Goal: Transaction & Acquisition: Purchase product/service

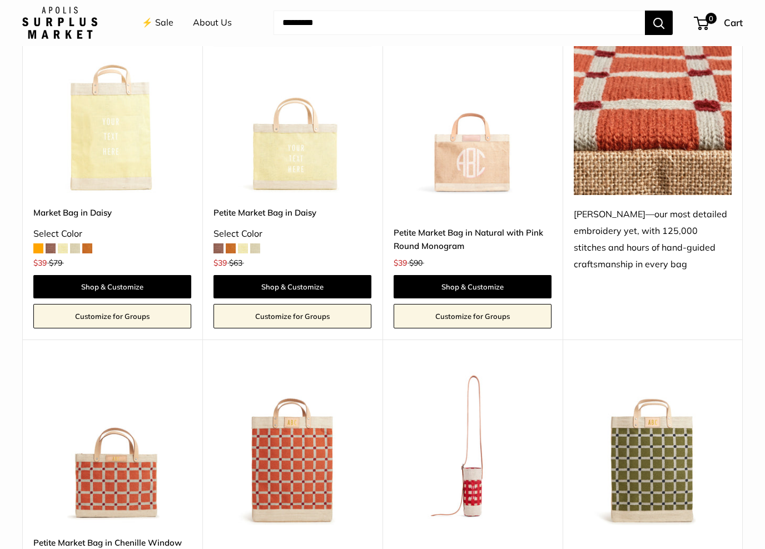
scroll to position [1839, 0]
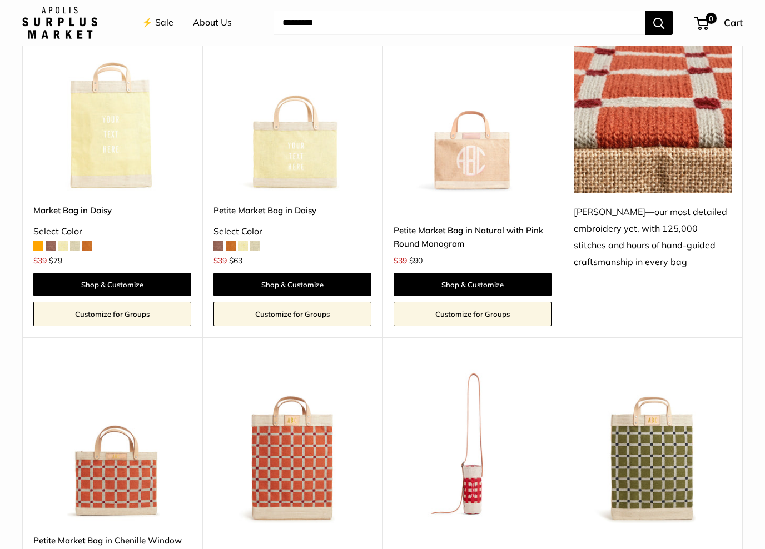
click at [500, 146] on img at bounding box center [473, 115] width 158 height 158
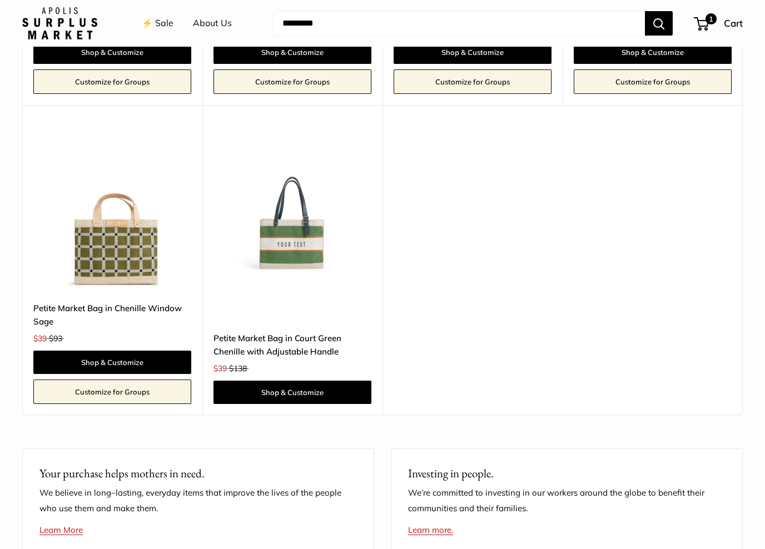
scroll to position [2386, 0]
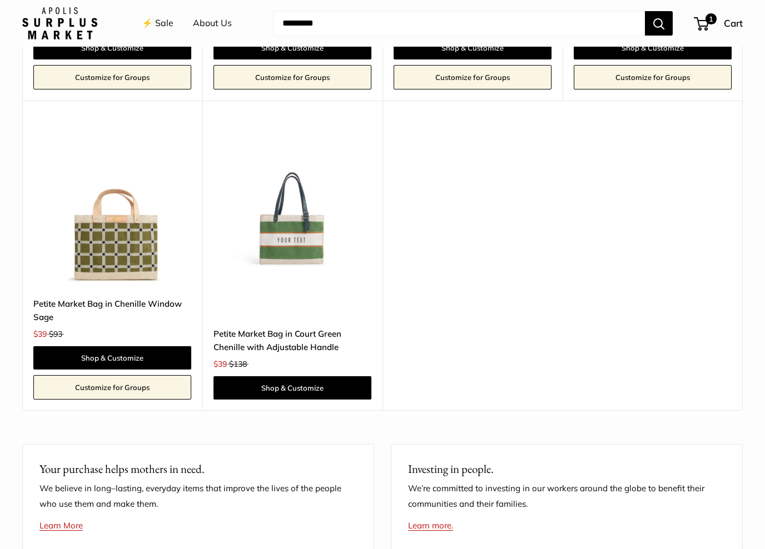
click at [305, 232] on img at bounding box center [293, 207] width 158 height 158
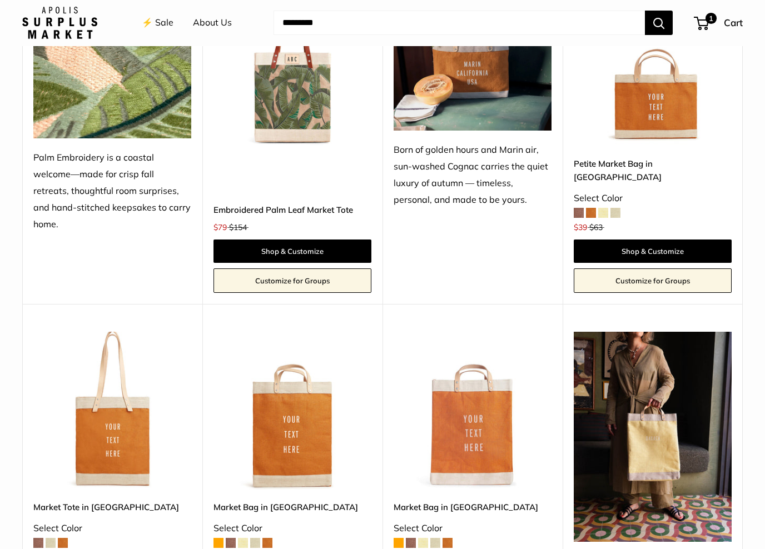
scroll to position [1311, 0]
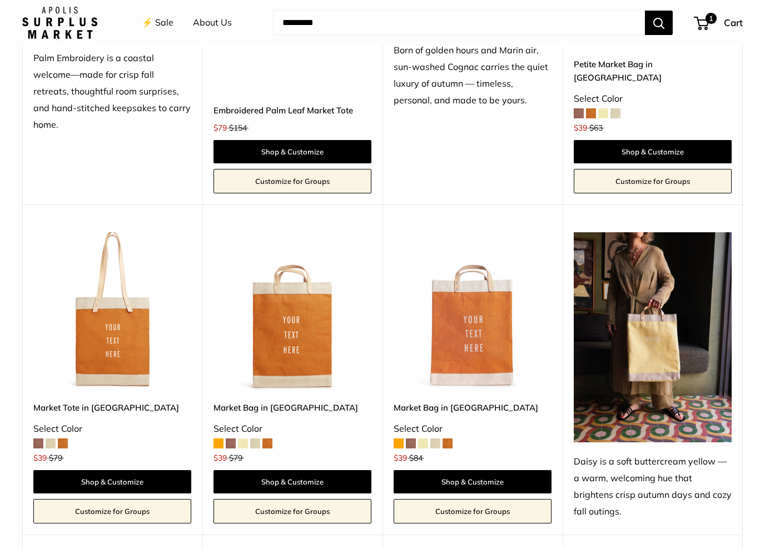
click at [115, 311] on img at bounding box center [112, 312] width 158 height 158
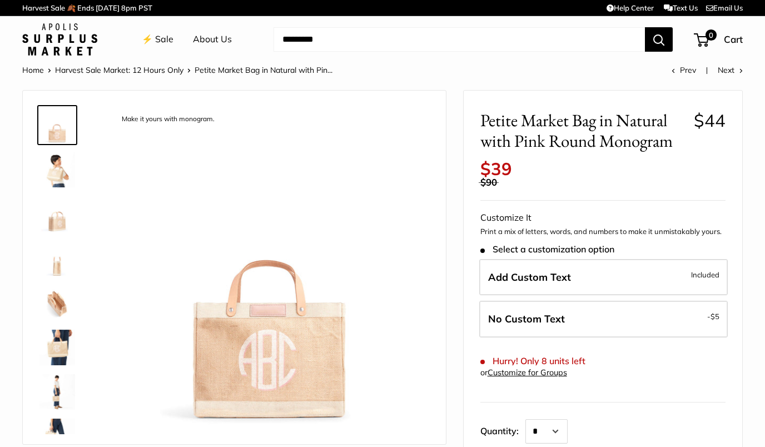
click at [687, 259] on label "Add Custom Text Included" at bounding box center [603, 277] width 249 height 37
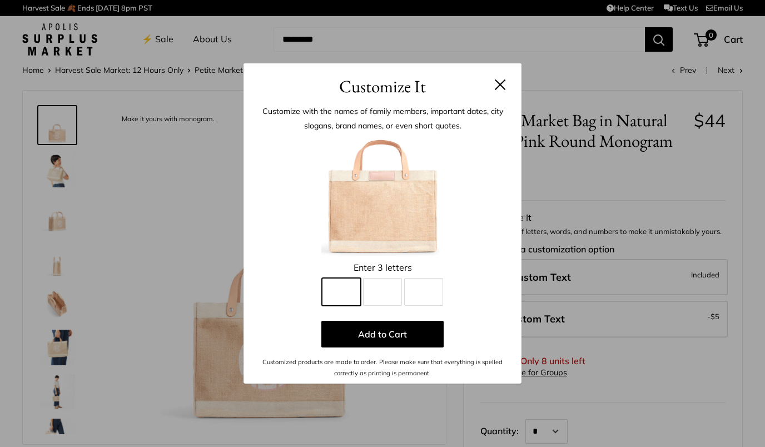
click at [346, 289] on input "Line 1" at bounding box center [341, 292] width 39 height 28
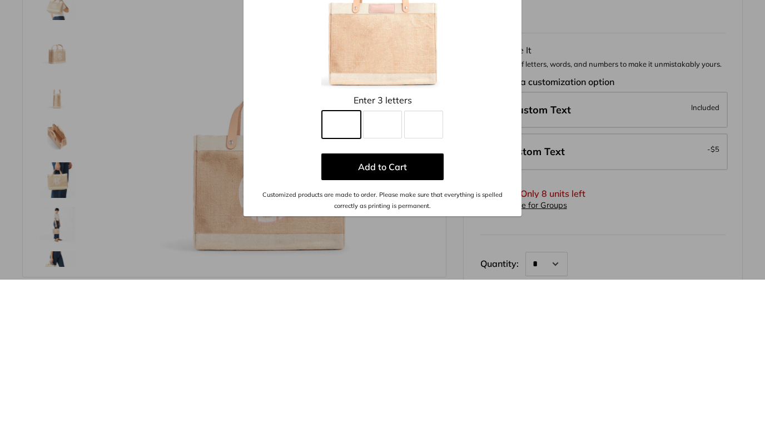
scroll to position [167, 0]
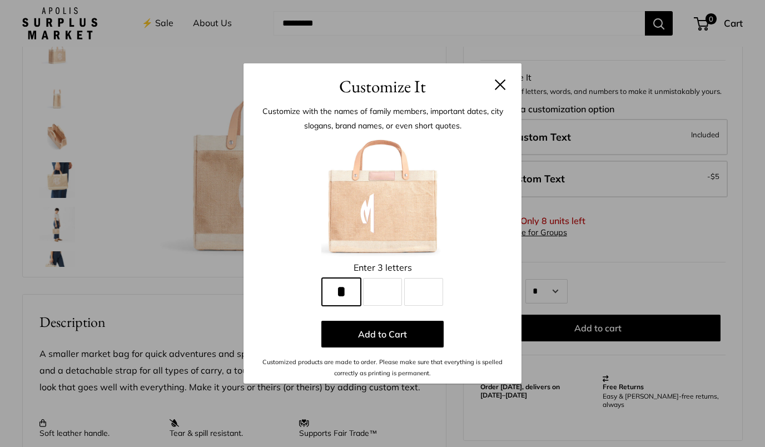
type input "*"
click at [378, 290] on input "Line 2" at bounding box center [382, 292] width 39 height 28
type input "*"
click at [421, 295] on input "Line 3" at bounding box center [423, 292] width 39 height 28
type input "*"
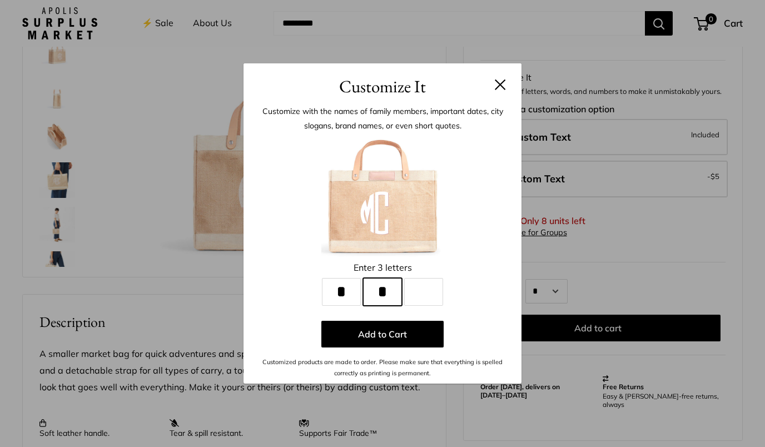
click at [386, 290] on input "*" at bounding box center [382, 292] width 39 height 28
click at [385, 290] on input "*" at bounding box center [382, 292] width 39 height 28
type input "*"
click at [430, 283] on input "Line 3" at bounding box center [423, 292] width 39 height 28
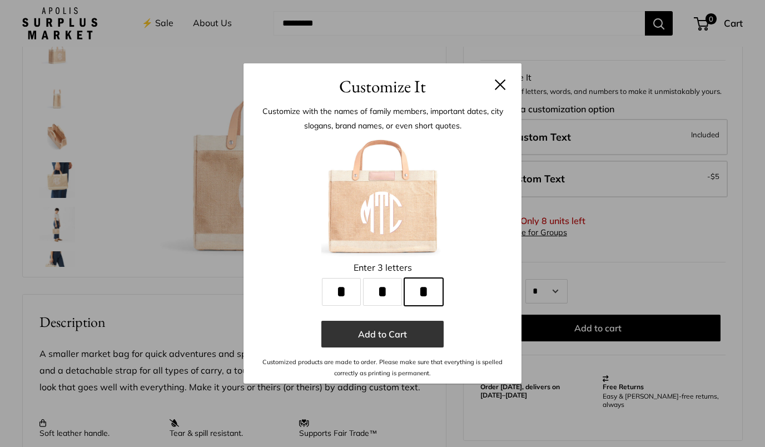
type input "*"
click at [390, 333] on button "Add to Cart" at bounding box center [382, 334] width 122 height 27
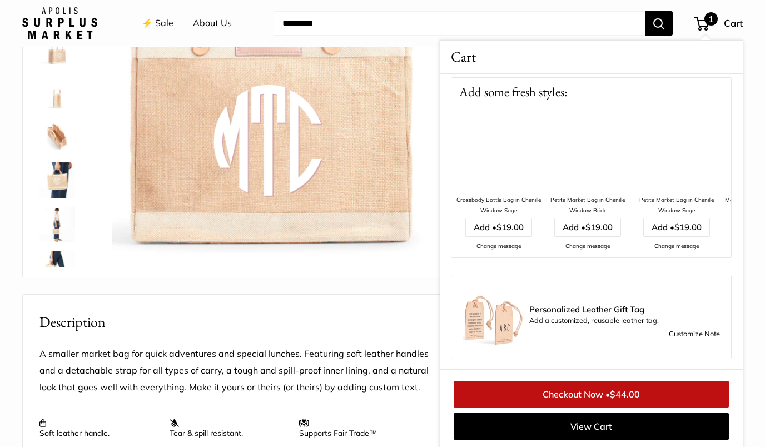
scroll to position [0, 0]
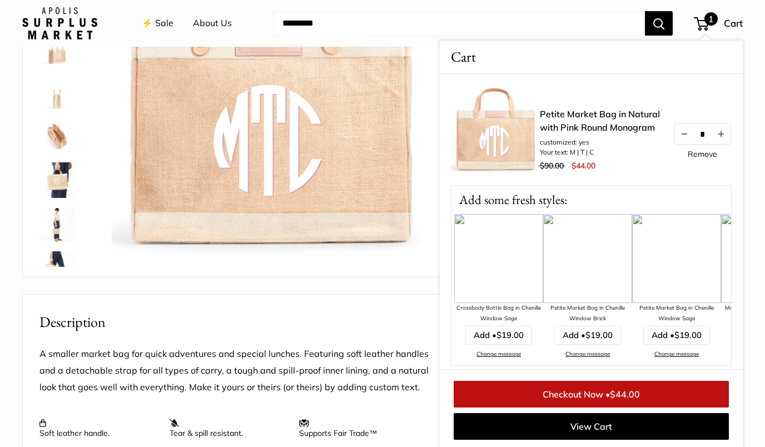
click at [628, 393] on span "$44.00" at bounding box center [625, 394] width 30 height 11
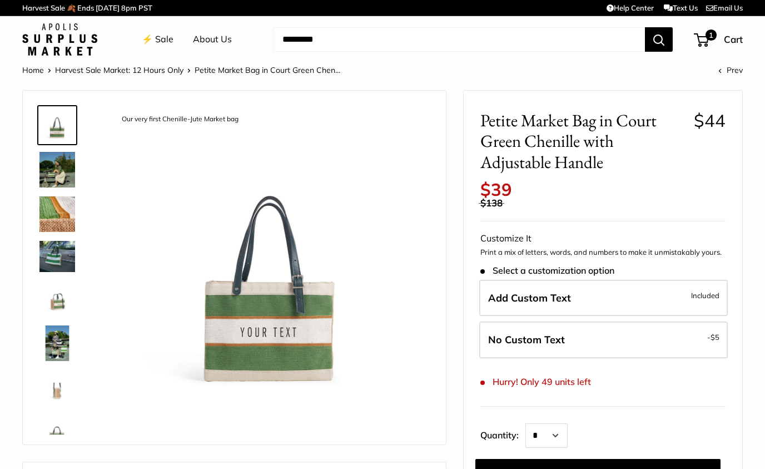
click at [44, 178] on img at bounding box center [57, 170] width 36 height 36
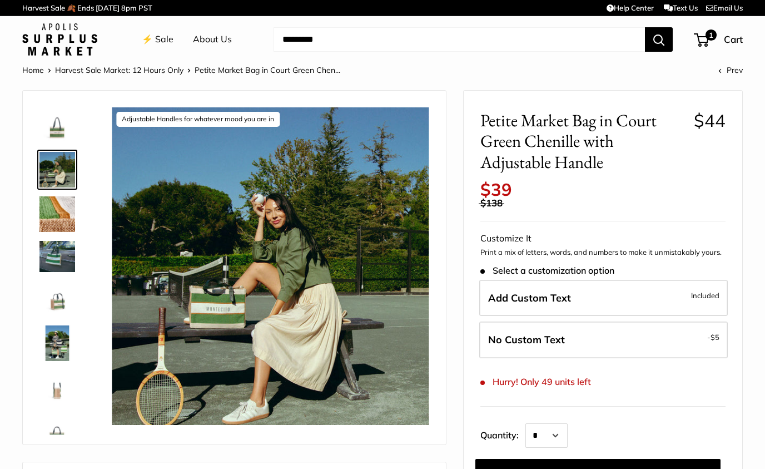
click at [57, 215] on img at bounding box center [57, 214] width 36 height 36
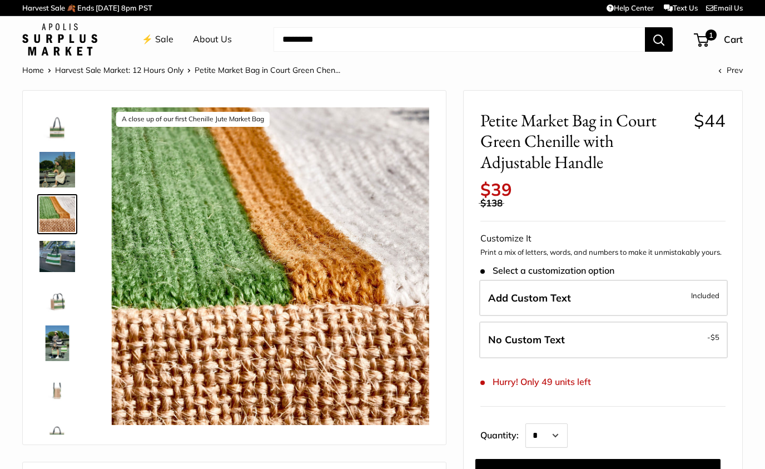
click at [58, 253] on img at bounding box center [57, 256] width 36 height 31
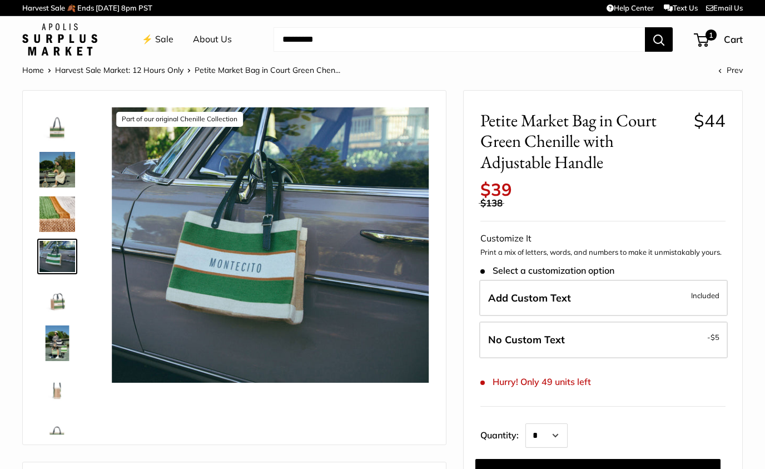
click at [49, 299] on img at bounding box center [57, 299] width 36 height 36
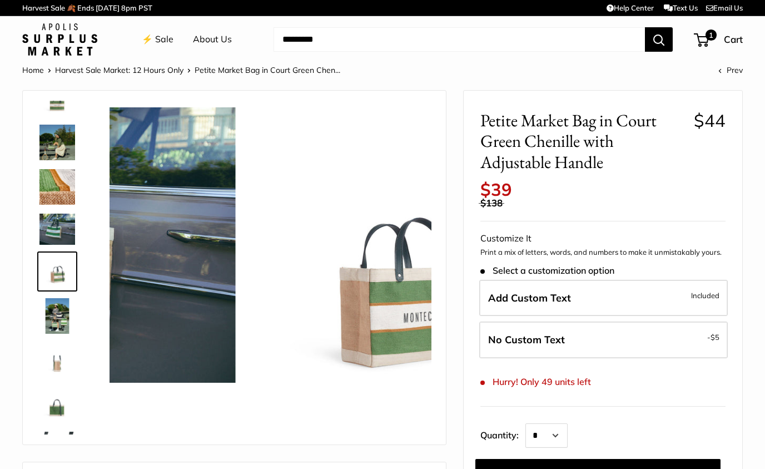
scroll to position [29, 0]
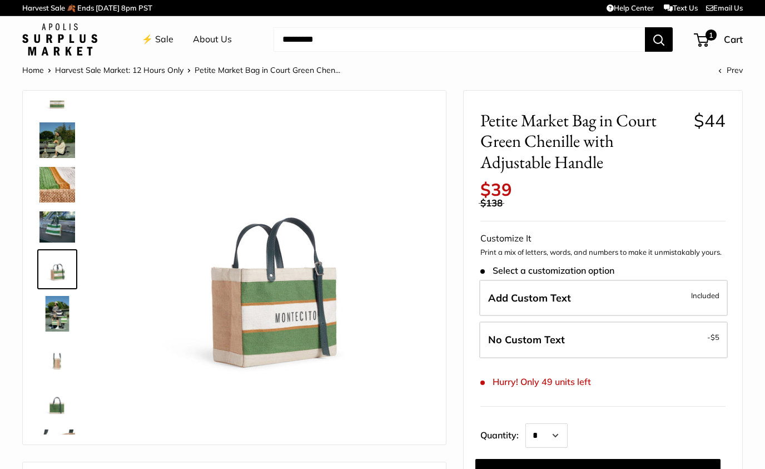
click at [54, 315] on img at bounding box center [57, 314] width 36 height 36
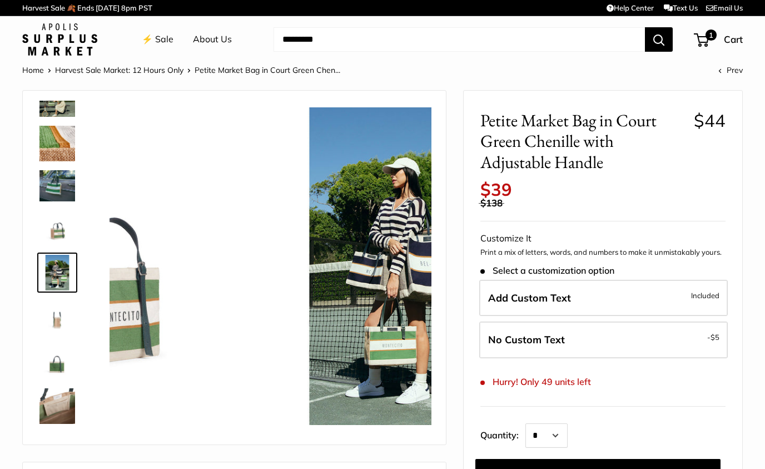
scroll to position [74, 0]
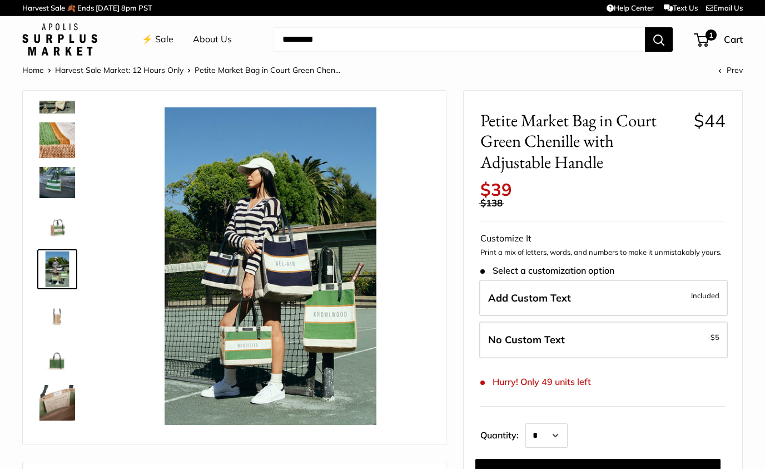
click at [45, 312] on img at bounding box center [57, 314] width 36 height 36
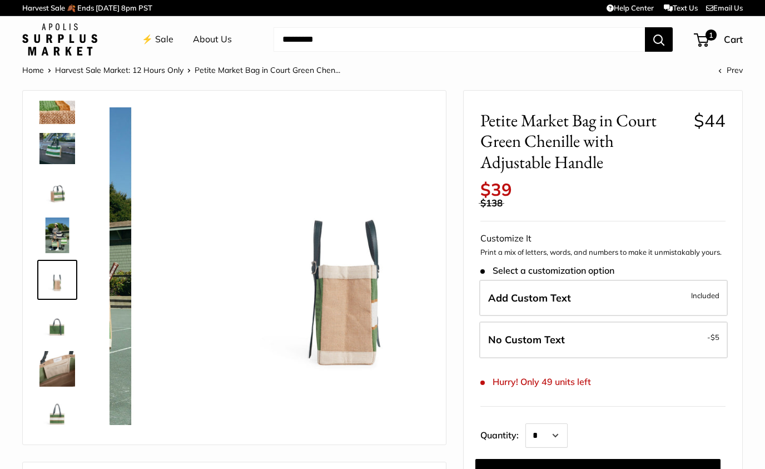
scroll to position [111, 0]
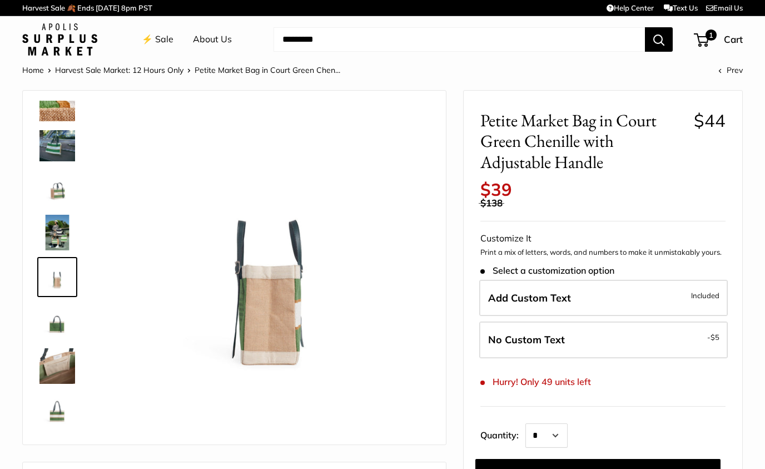
click at [52, 359] on img at bounding box center [57, 366] width 36 height 36
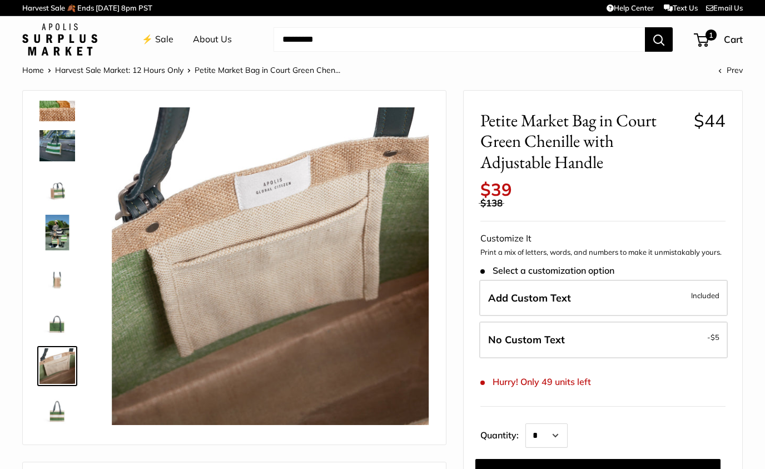
click at [49, 409] on img at bounding box center [57, 411] width 36 height 36
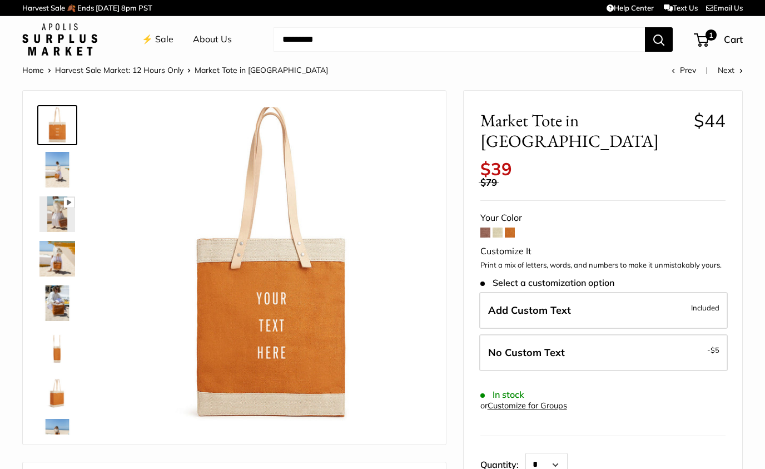
click at [43, 396] on img at bounding box center [57, 392] width 36 height 36
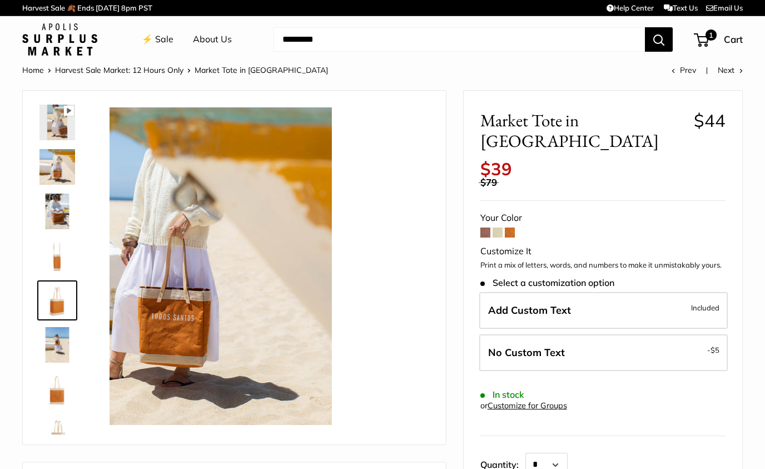
scroll to position [123, 0]
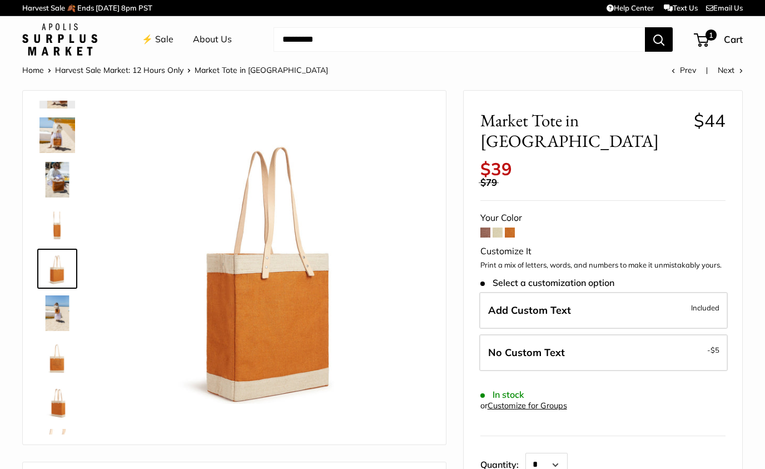
click at [51, 136] on img at bounding box center [57, 135] width 36 height 36
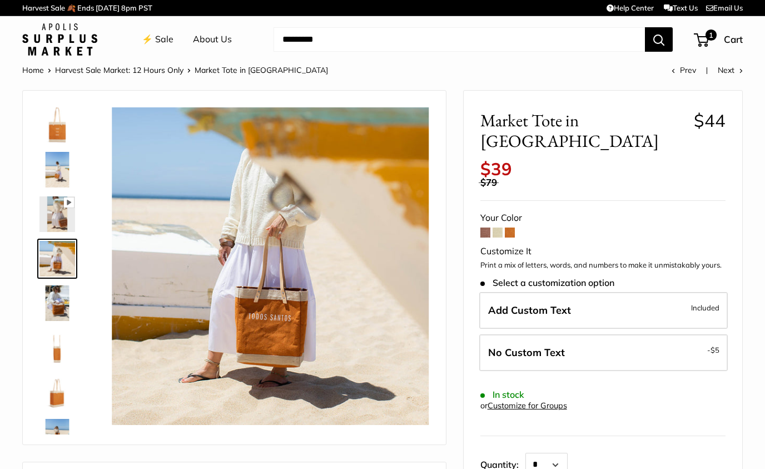
scroll to position [0, 0]
click at [499, 227] on span at bounding box center [498, 232] width 10 height 10
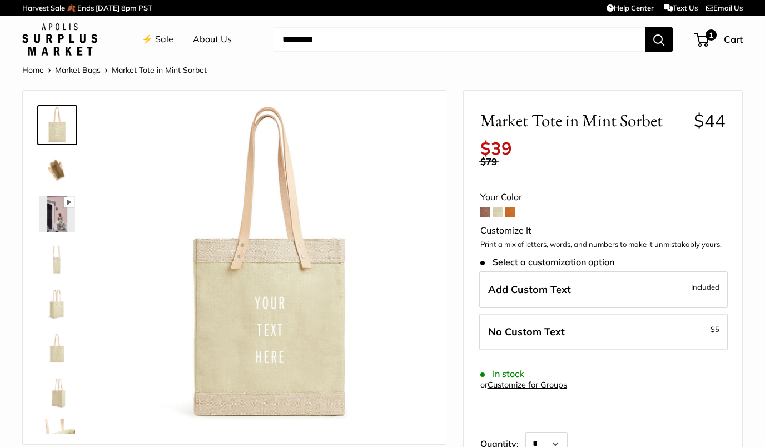
click at [52, 165] on img at bounding box center [57, 170] width 36 height 36
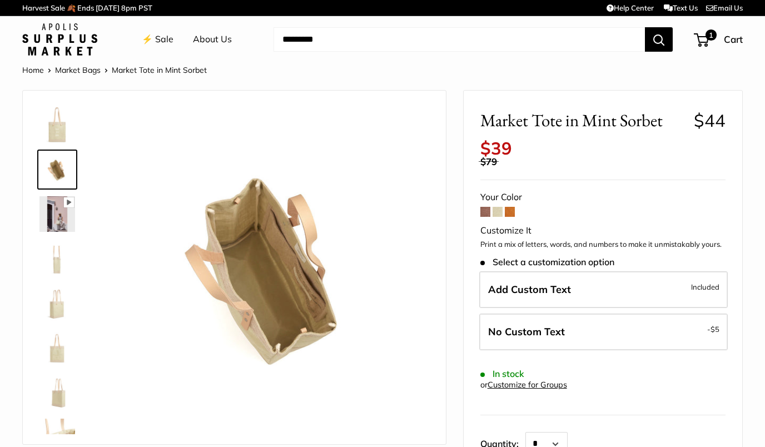
click at [490, 207] on span at bounding box center [485, 212] width 10 height 10
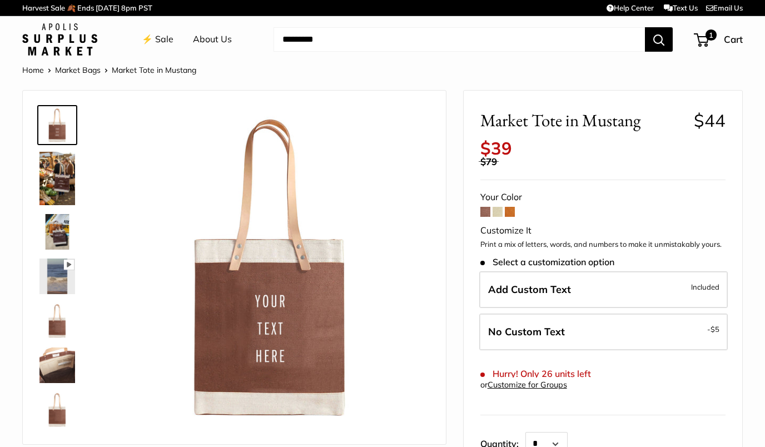
click at [514, 207] on span at bounding box center [510, 212] width 10 height 10
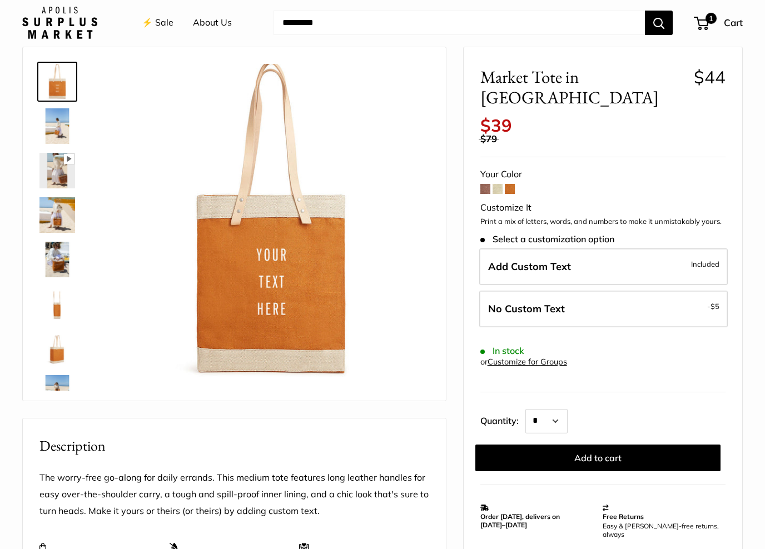
scroll to position [52, 0]
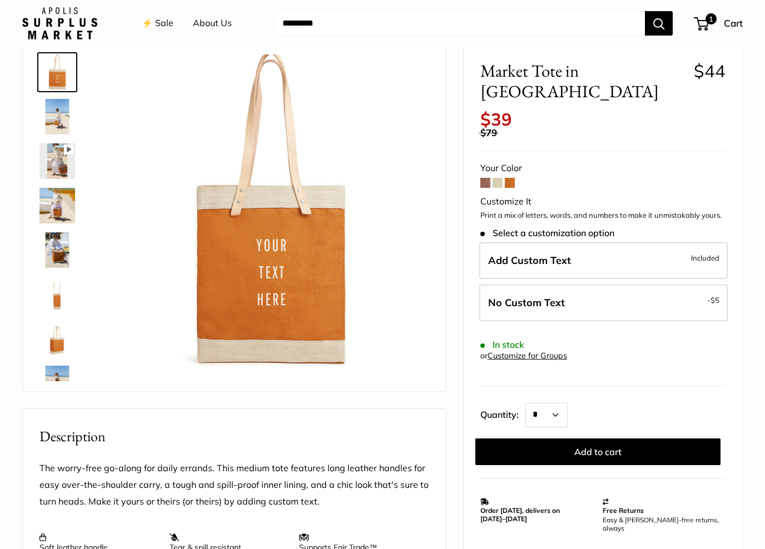
click at [222, 180] on img at bounding box center [270, 212] width 317 height 317
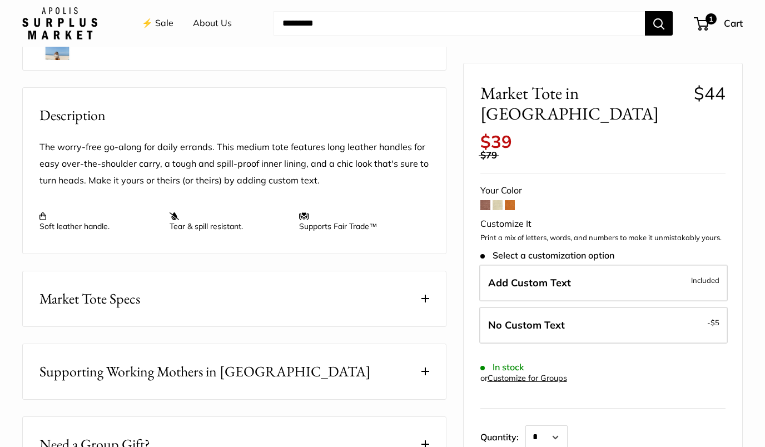
scroll to position [373, 0]
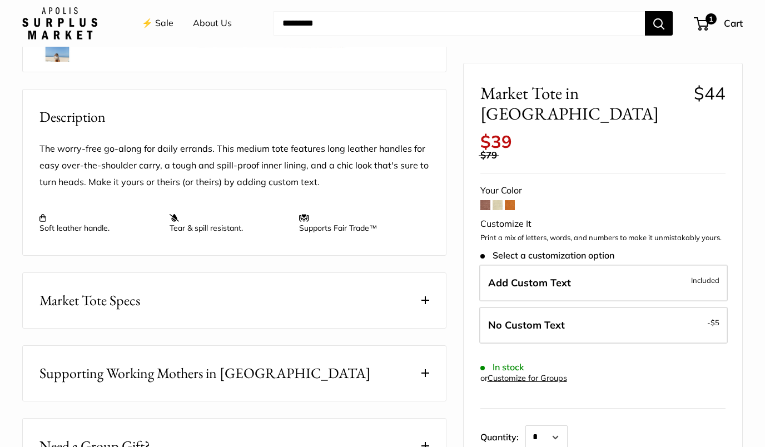
click at [58, 295] on span "Market Tote Specs" at bounding box center [89, 301] width 101 height 22
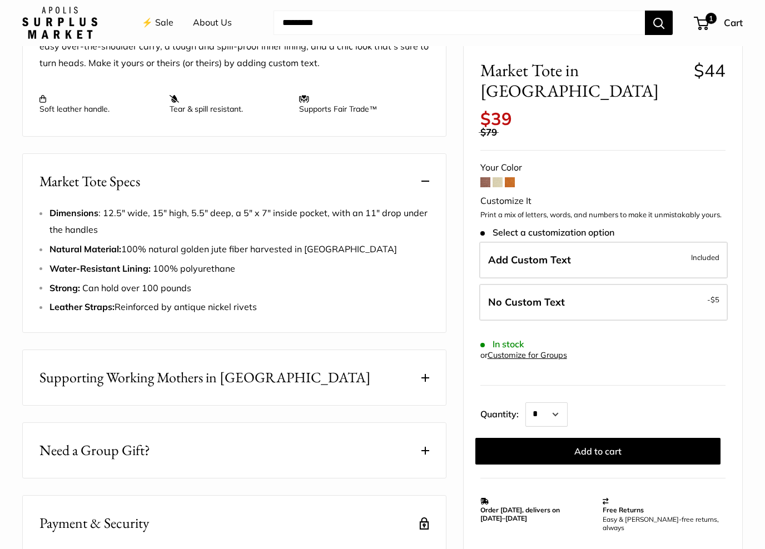
scroll to position [493, 0]
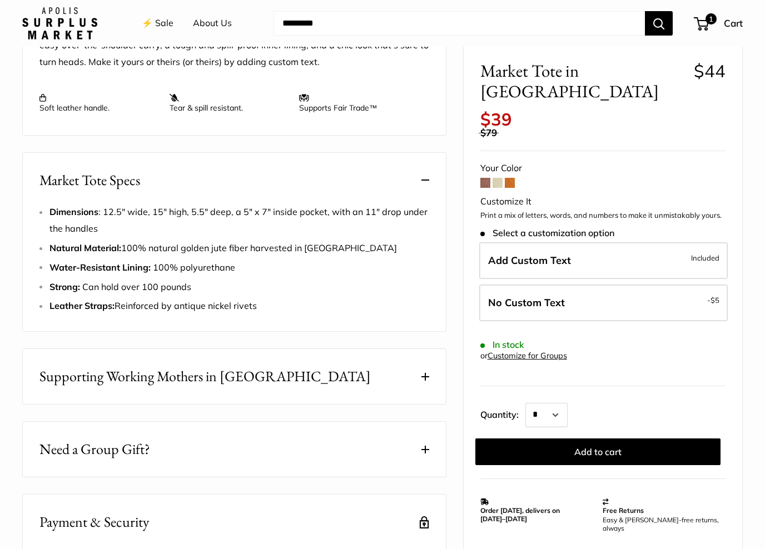
click at [34, 177] on button "Market Tote Specs" at bounding box center [234, 180] width 423 height 55
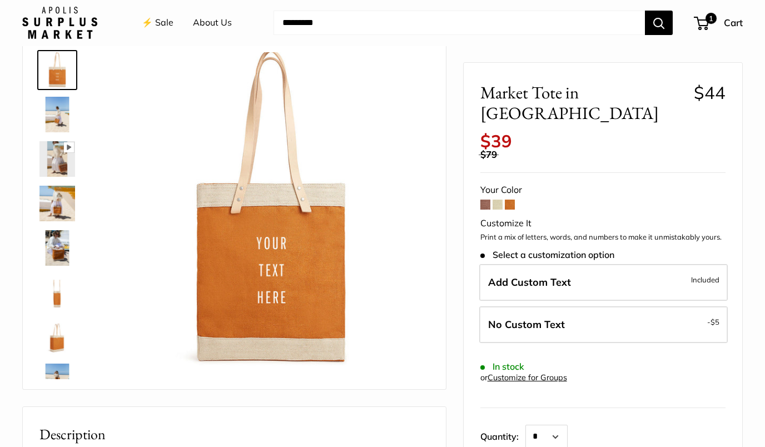
click at [52, 203] on img at bounding box center [57, 204] width 36 height 36
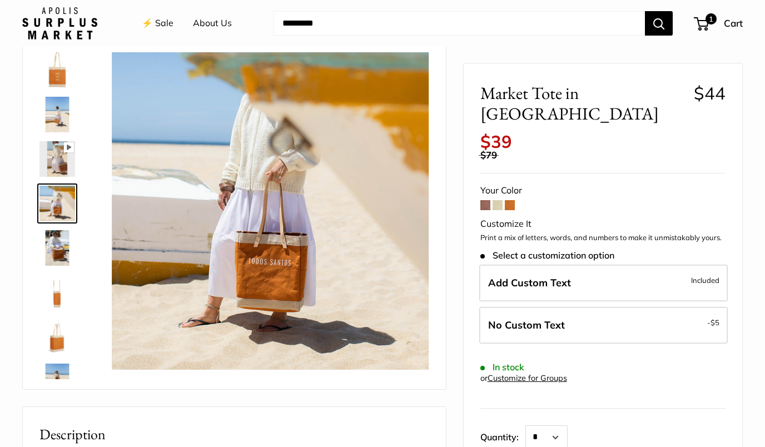
click at [49, 155] on img at bounding box center [57, 159] width 36 height 36
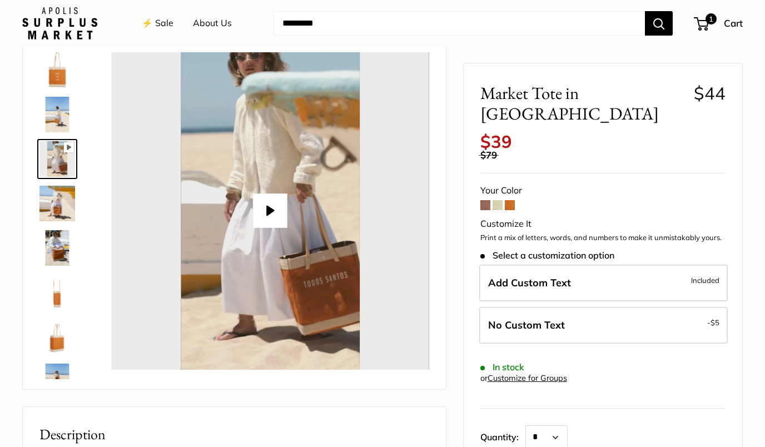
click at [273, 213] on button "Play" at bounding box center [270, 210] width 34 height 34
type input "*"
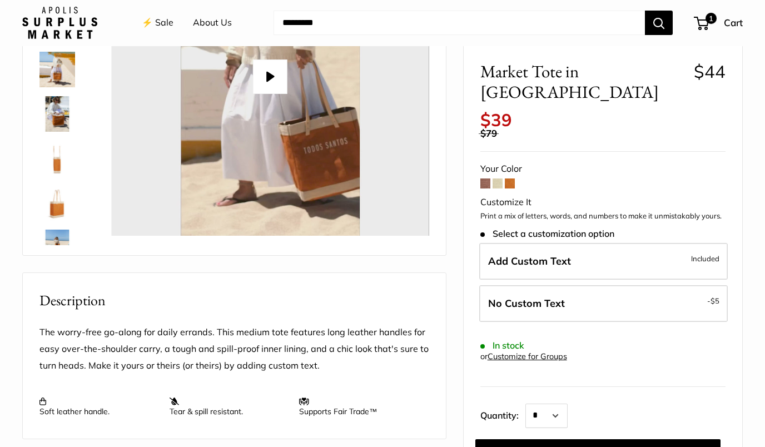
scroll to position [189, 0]
click at [632, 440] on button "Add to cart" at bounding box center [597, 453] width 245 height 27
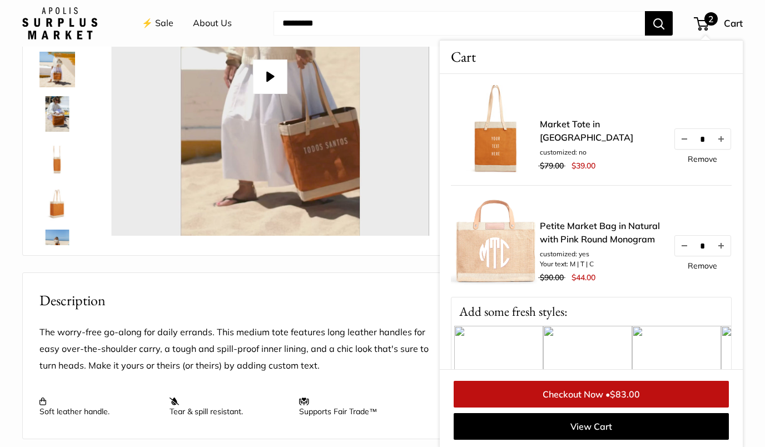
click at [648, 392] on link "Checkout Now • $83.00" at bounding box center [591, 394] width 275 height 27
